Goal: Communication & Community: Answer question/provide support

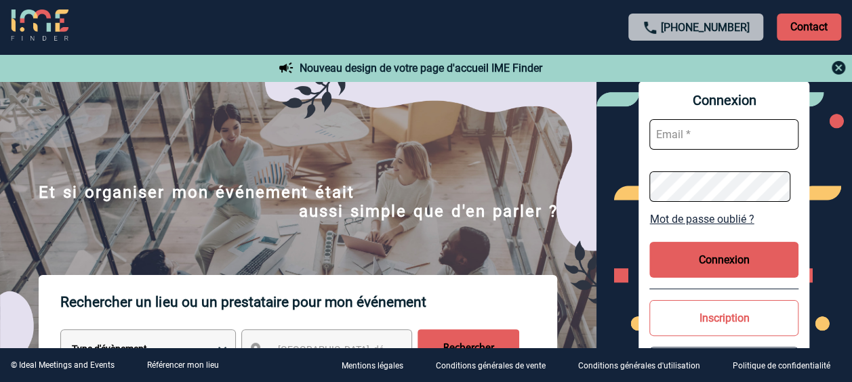
click at [690, 137] on input "text" at bounding box center [724, 134] width 149 height 31
type input "valerie.gangloff@capgemini.com"
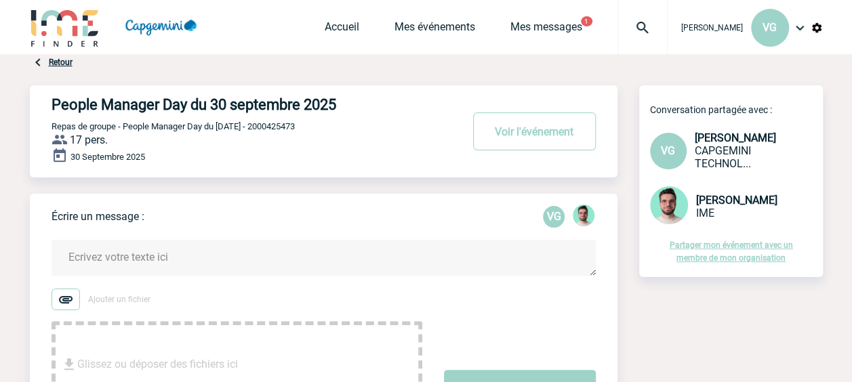
click at [121, 260] on textarea at bounding box center [324, 258] width 544 height 36
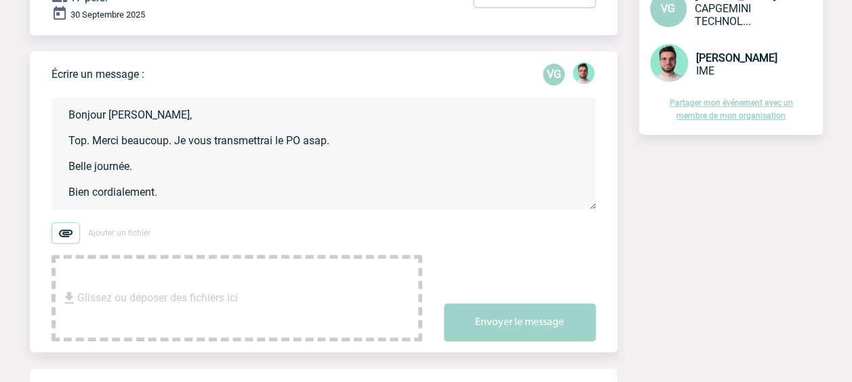
scroll to position [203, 0]
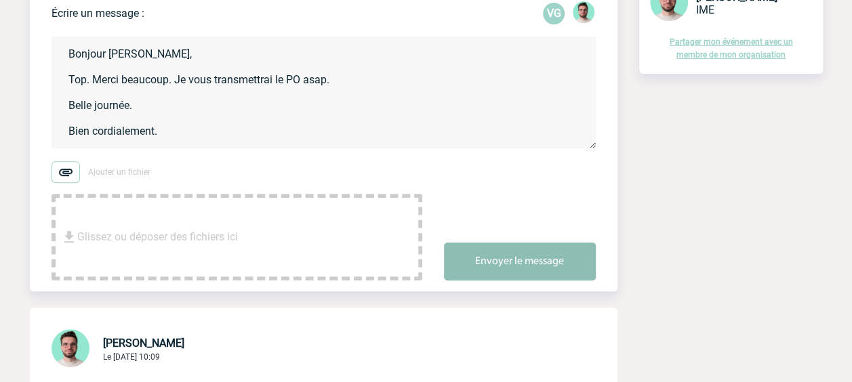
type textarea "Bonjour [PERSON_NAME], Top. Merci beaucoup. Je vous transmettrai le PO asap. Be…"
click at [487, 263] on button "Envoyer le message" at bounding box center [520, 262] width 152 height 38
